Goal: Communication & Community: Answer question/provide support

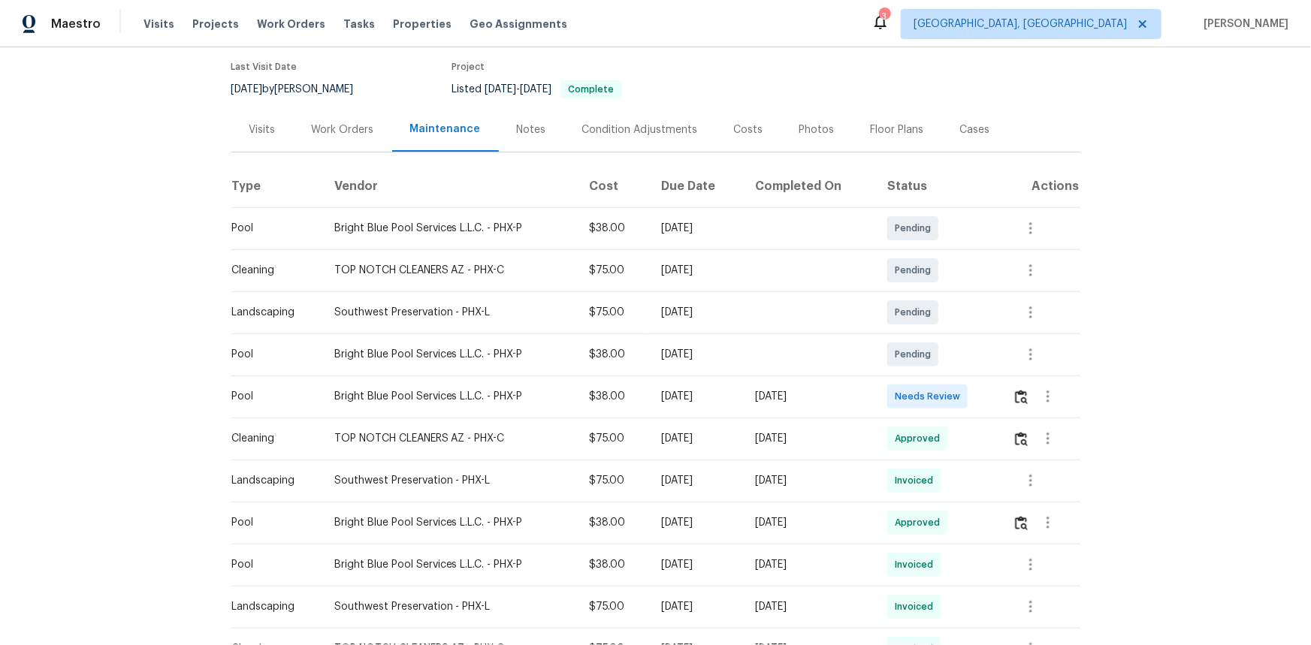
scroll to position [136, 0]
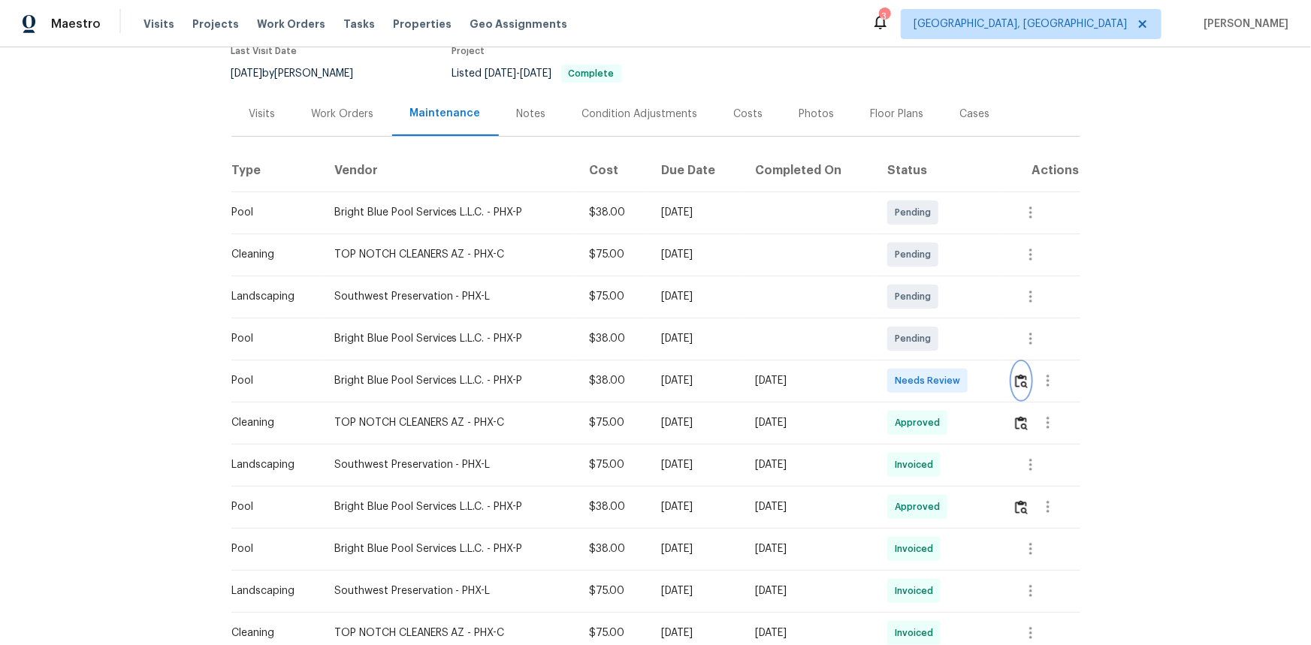
click at [932, 381] on img "button" at bounding box center [1021, 381] width 13 height 14
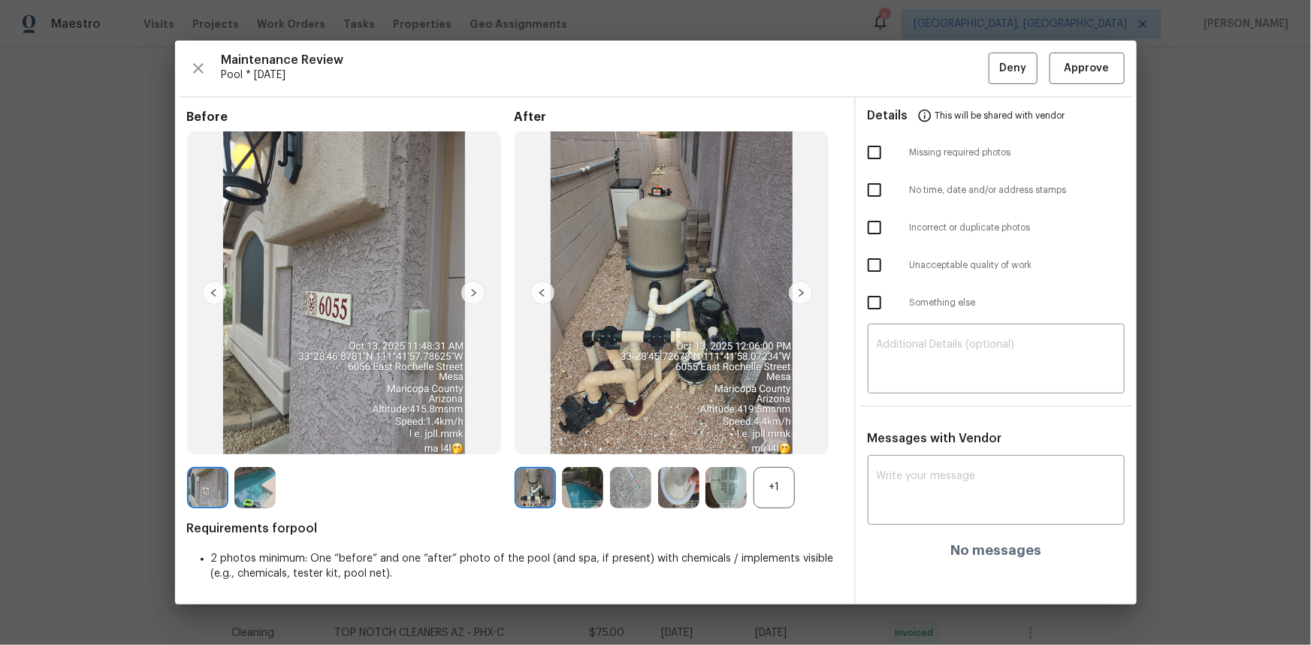
click at [581, 431] on img at bounding box center [582, 487] width 41 height 41
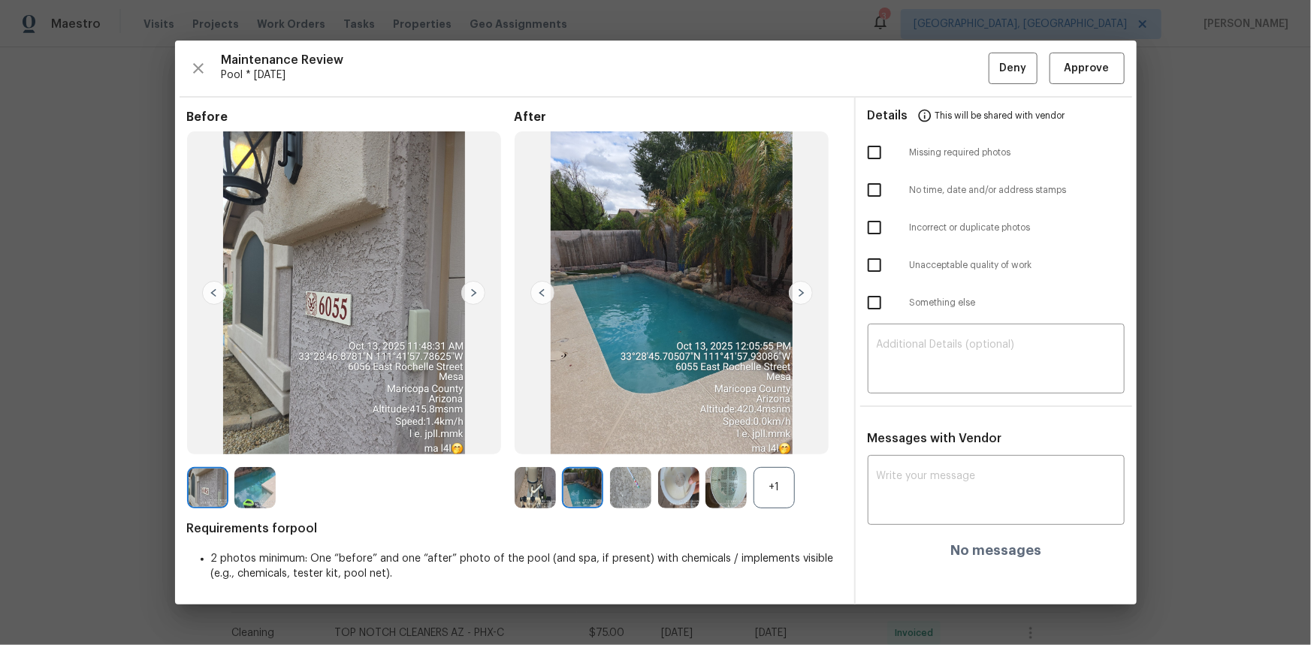
click at [581, 431] on img at bounding box center [582, 487] width 41 height 41
click at [915, 387] on div "​" at bounding box center [996, 360] width 257 height 66
paste textarea "Maintenance Audit Team: Hello! Unfortunately, this pool visit completed on [DAT…"
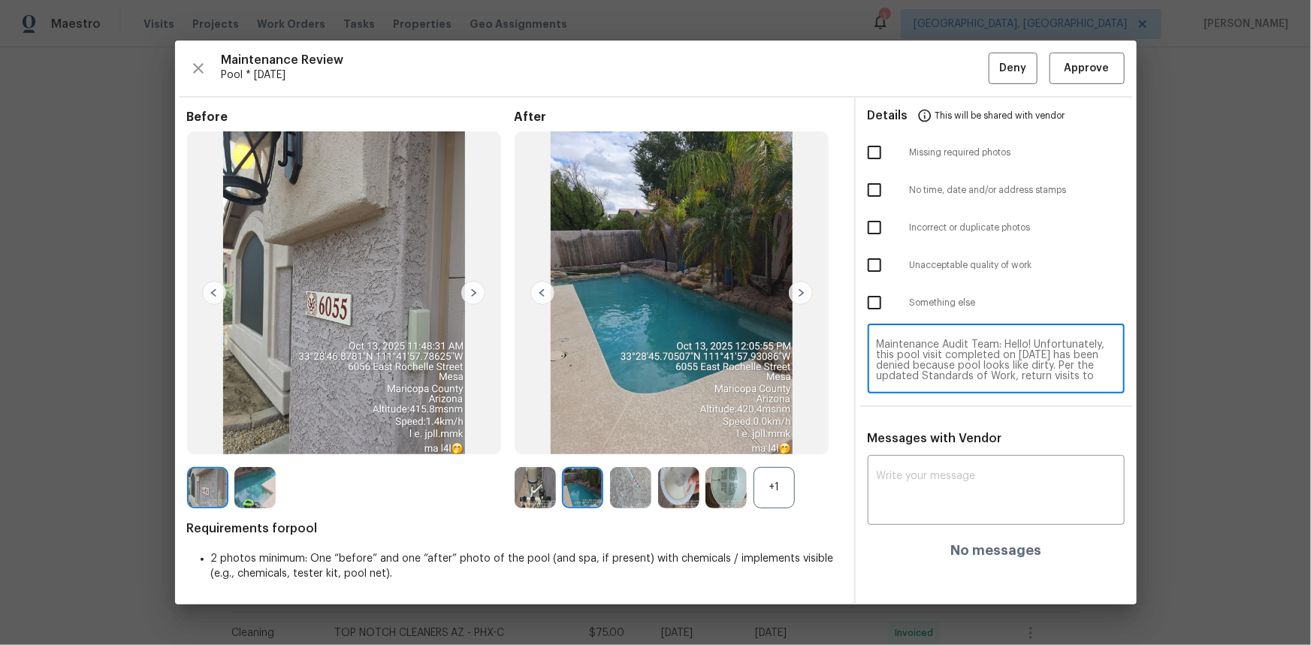
scroll to position [105, 0]
type textarea "Maintenance Audit Team: Hello! Unfortunately, this pool visit completed on [DAT…"
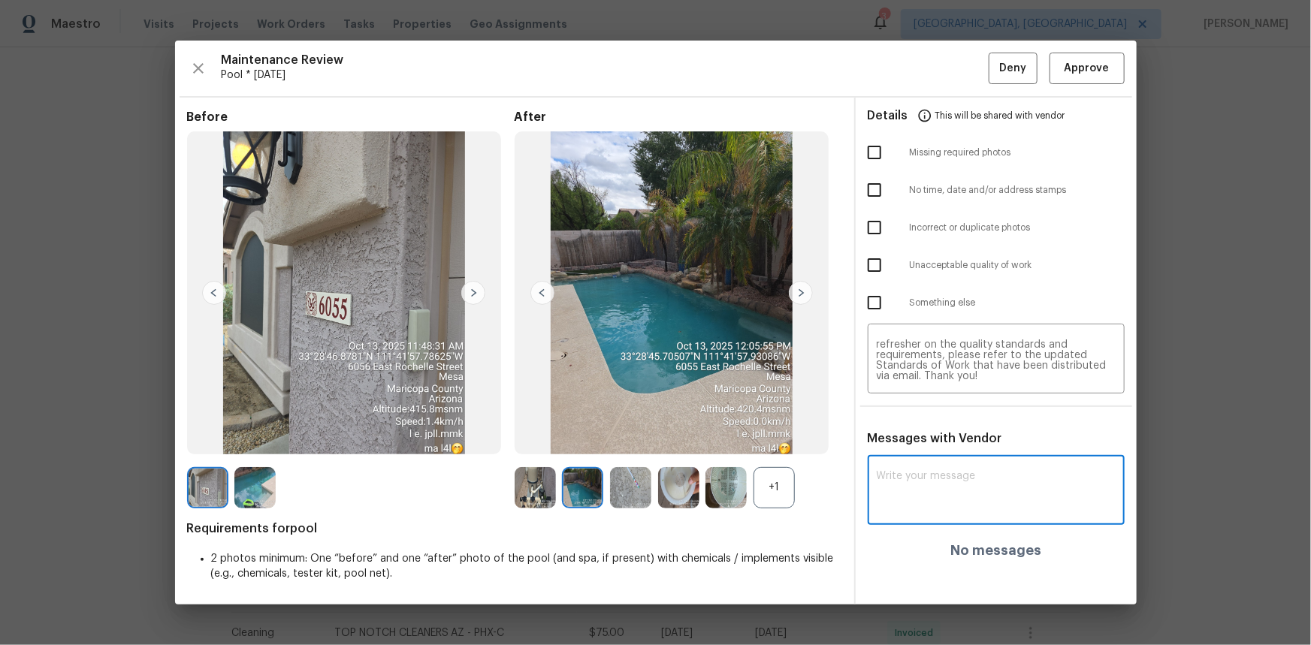
click at [932, 431] on textarea at bounding box center [996, 492] width 239 height 42
paste textarea "Maintenance Audit Team: Hello! Unfortunately, this pool visit completed on [DAT…"
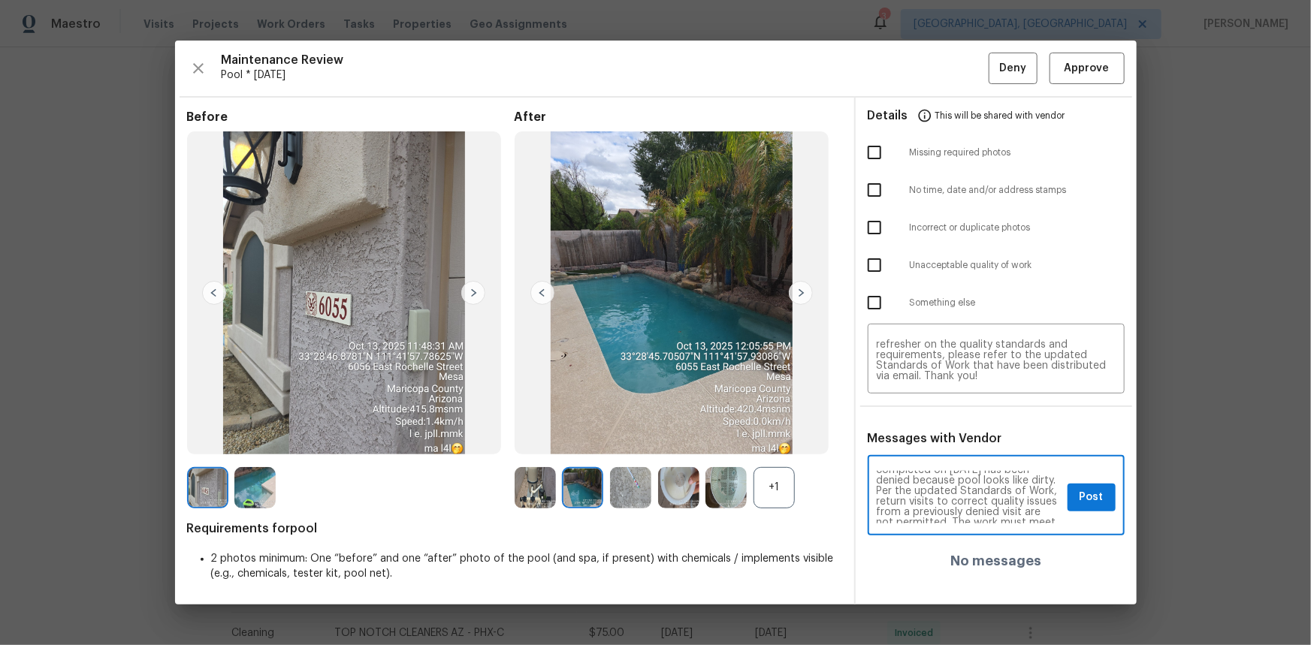
scroll to position [0, 0]
type textarea "Maintenance Audit Team: Hello! Unfortunately, this pool visit completed on [DAT…"
click at [932, 431] on span "Post" at bounding box center [1091, 497] width 24 height 19
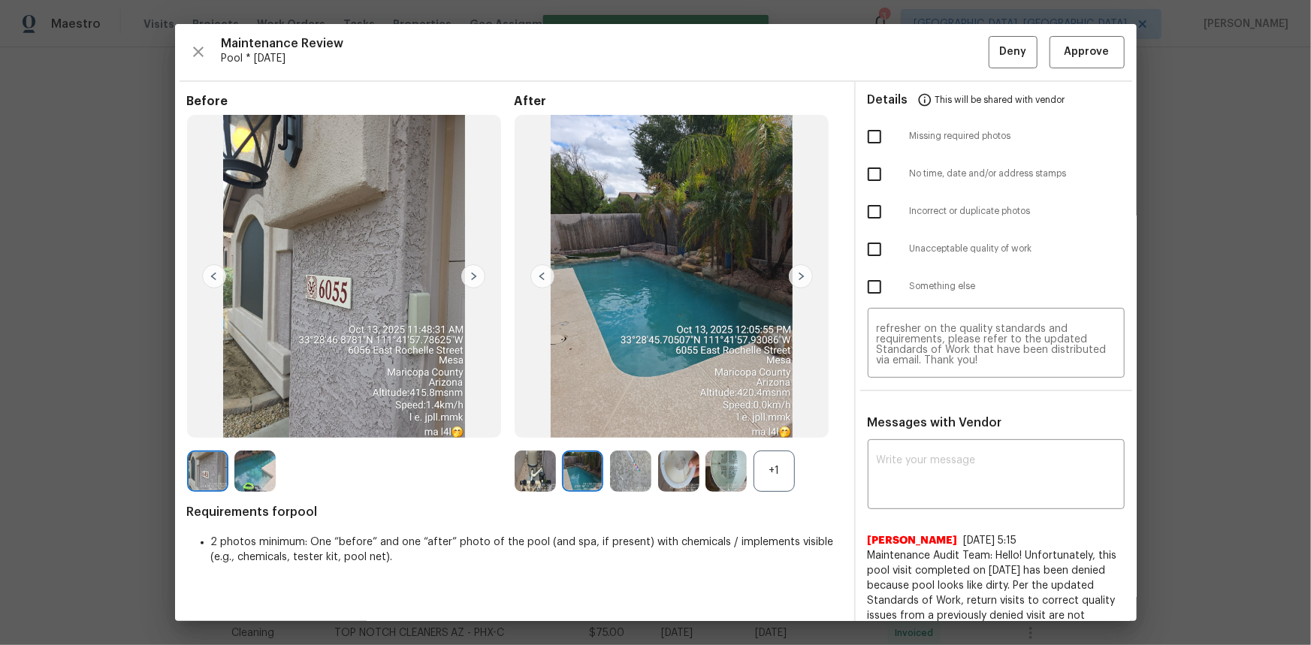
click at [869, 249] on input "checkbox" at bounding box center [875, 250] width 32 height 32
checkbox input "true"
click at [932, 49] on span "Deny" at bounding box center [1012, 52] width 27 height 19
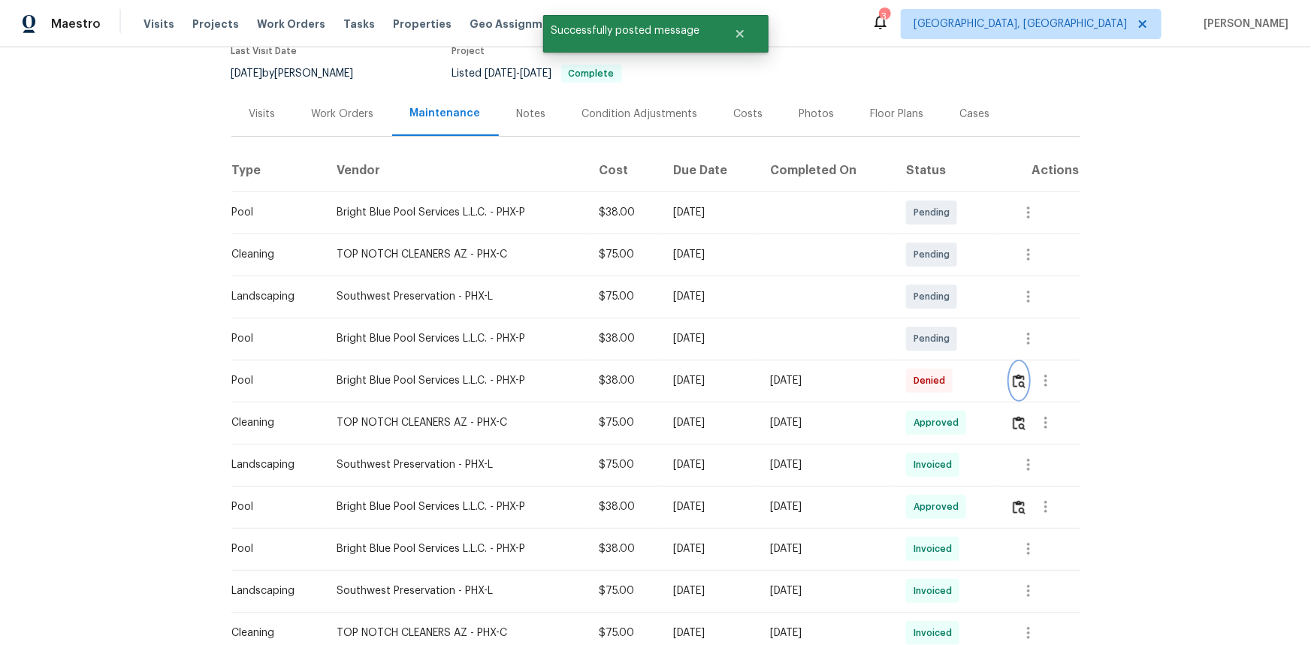
click at [932, 377] on img "button" at bounding box center [1018, 381] width 13 height 14
